Goal: Information Seeking & Learning: Check status

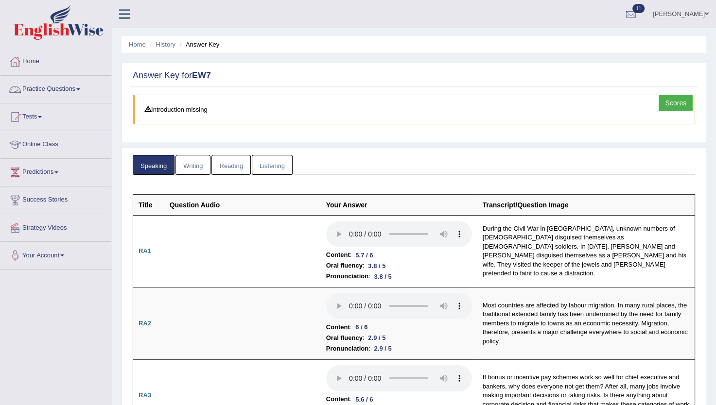
click at [62, 85] on link "Practice Questions" at bounding box center [55, 88] width 111 height 24
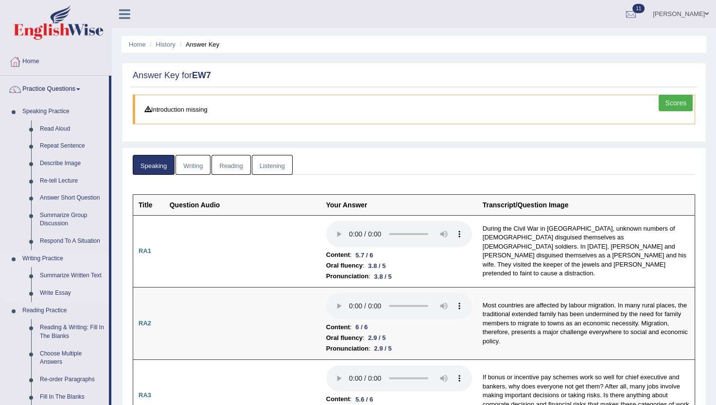
click at [66, 294] on link "Write Essay" at bounding box center [71, 294] width 73 height 18
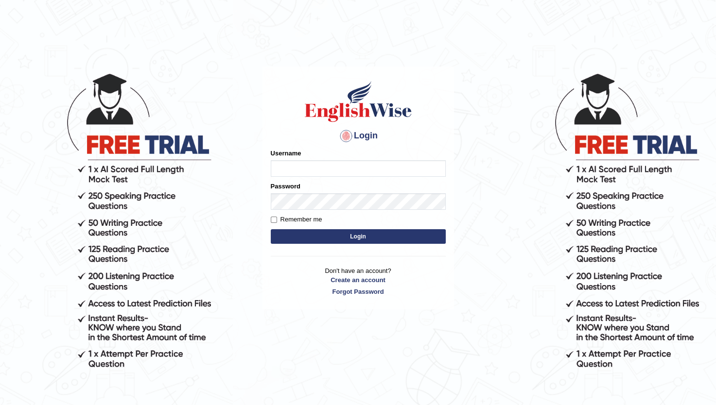
click at [294, 167] on input "Username" at bounding box center [358, 168] width 175 height 17
type input "prathimasingh99"
type input "p"
type input "prathimasingh99"
click at [304, 236] on button "Login" at bounding box center [358, 236] width 175 height 15
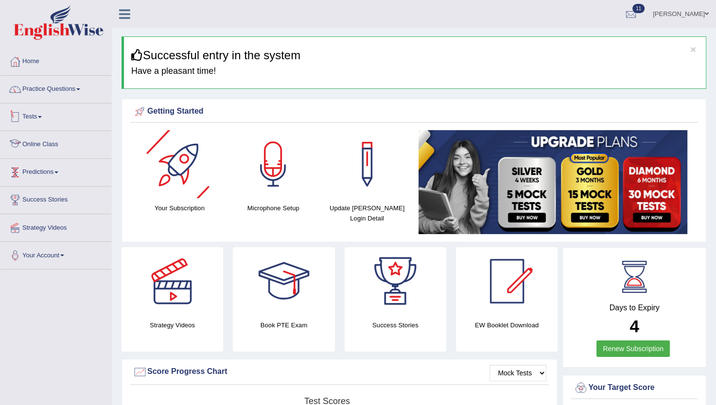
click at [25, 120] on link "Tests" at bounding box center [55, 116] width 111 height 24
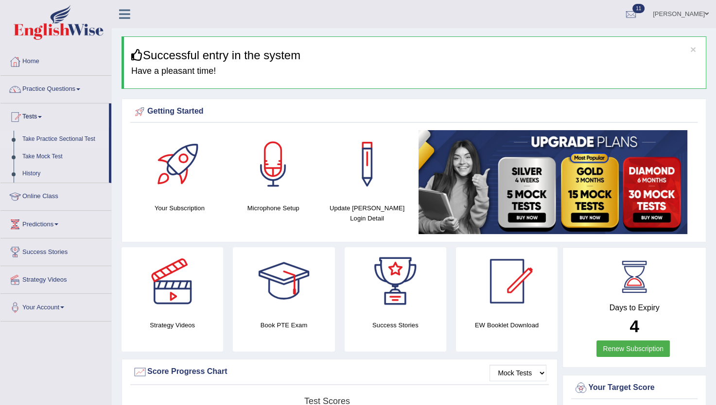
click at [49, 140] on link "Take Practice Sectional Test" at bounding box center [63, 140] width 91 height 18
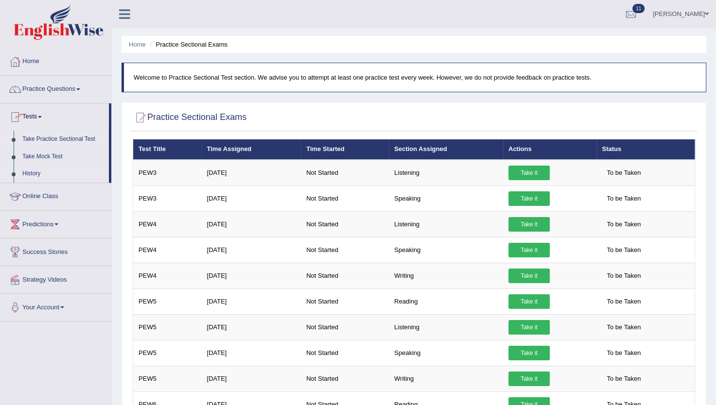
click at [30, 172] on link "History" at bounding box center [63, 174] width 91 height 18
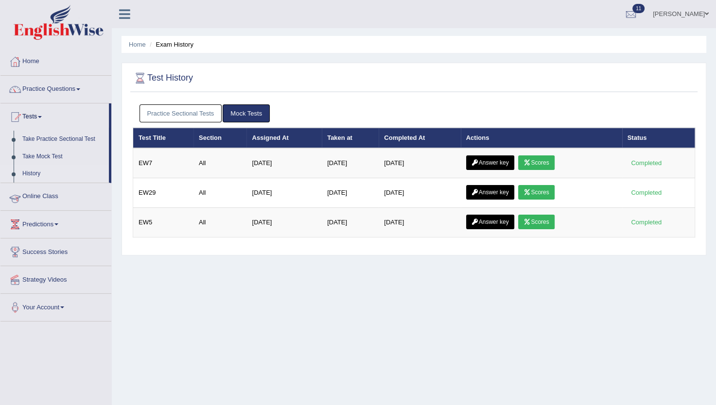
click at [30, 172] on ul "Home Practice Questions Speaking Practice Read Aloud Repeat Sentence Describe I…" at bounding box center [55, 185] width 111 height 274
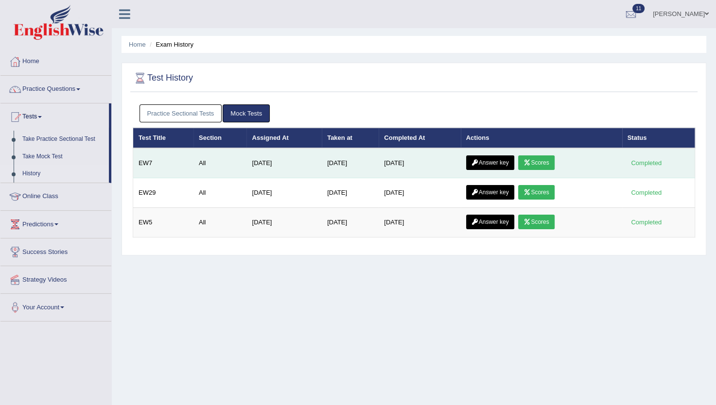
click at [482, 161] on link "Answer key" at bounding box center [490, 163] width 48 height 15
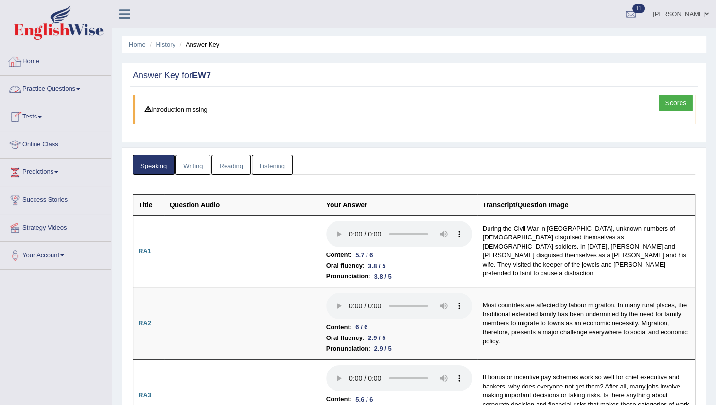
click at [27, 58] on link "Home" at bounding box center [55, 60] width 111 height 24
